Goal: Find specific fact: Find specific fact

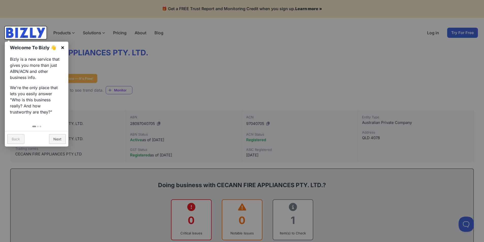
click at [62, 47] on link "×" at bounding box center [62, 47] width 11 height 11
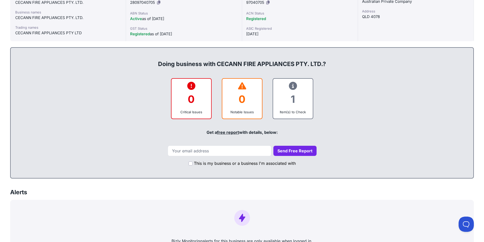
scroll to position [25, 0]
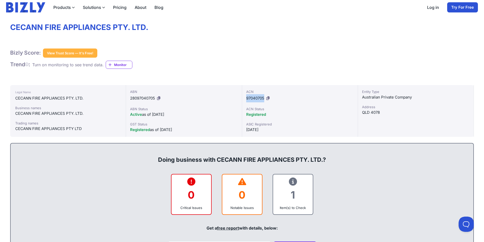
drag, startPoint x: 264, startPoint y: 98, endPoint x: 246, endPoint y: 100, distance: 17.5
click at [246, 100] on span "97040705" at bounding box center [255, 98] width 18 height 5
copy span "97040705"
click at [268, 97] on icon at bounding box center [267, 98] width 3 height 4
copy span "97040705"
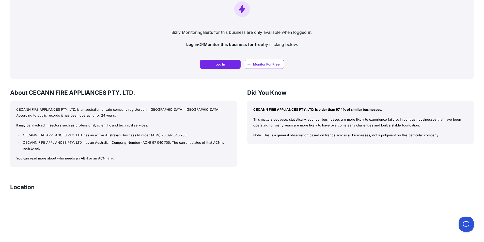
scroll to position [355, 0]
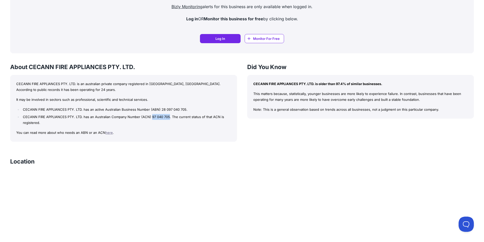
drag, startPoint x: 168, startPoint y: 118, endPoint x: 151, endPoint y: 119, distance: 16.6
click at [151, 119] on li "CECANN FIRE APPLIANCES PTY. LTD. has an Australian Company Number (ACN) 97 040 …" at bounding box center [126, 120] width 209 height 12
copy li "97 040 705"
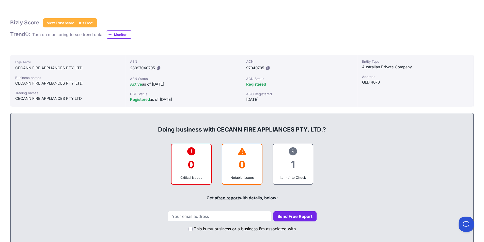
scroll to position [0, 0]
